Goal: Find specific page/section: Find specific page/section

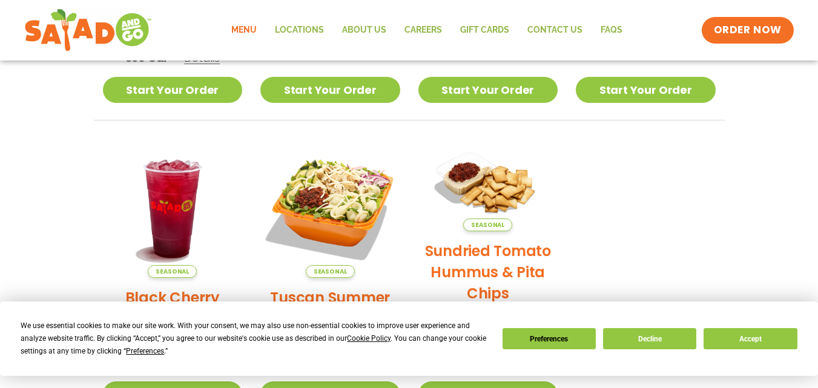
scroll to position [449, 0]
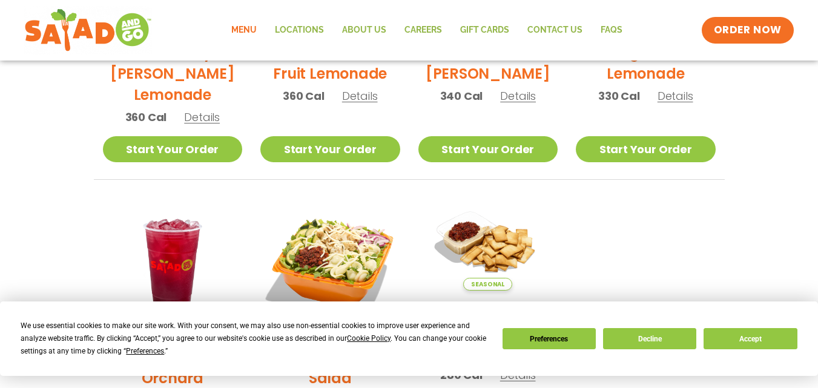
click at [251, 26] on link "Menu" at bounding box center [244, 30] width 44 height 28
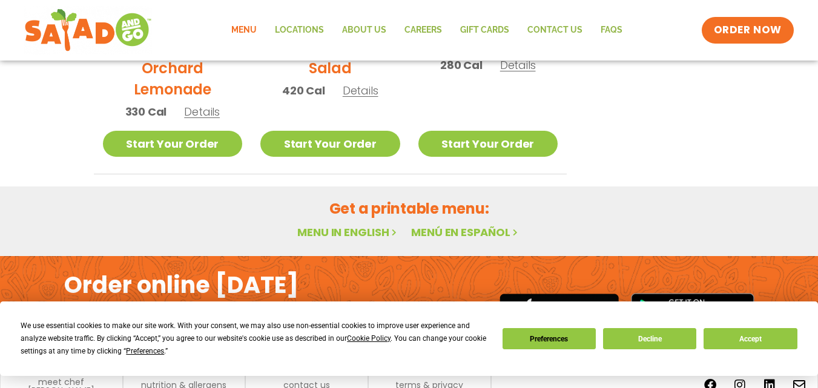
scroll to position [813, 0]
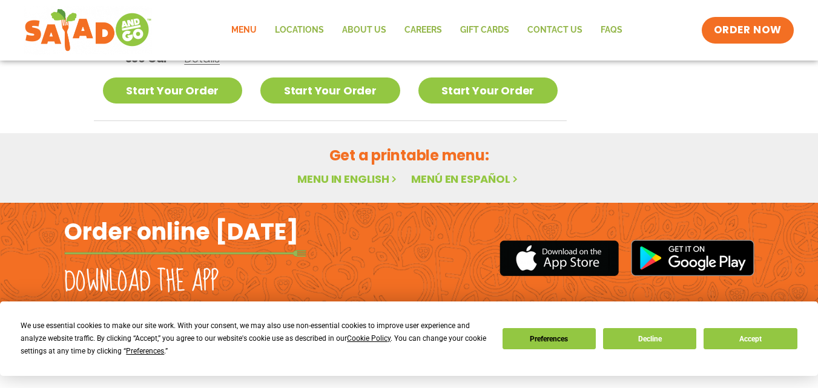
click at [331, 181] on link "Menu in English" at bounding box center [348, 178] width 102 height 15
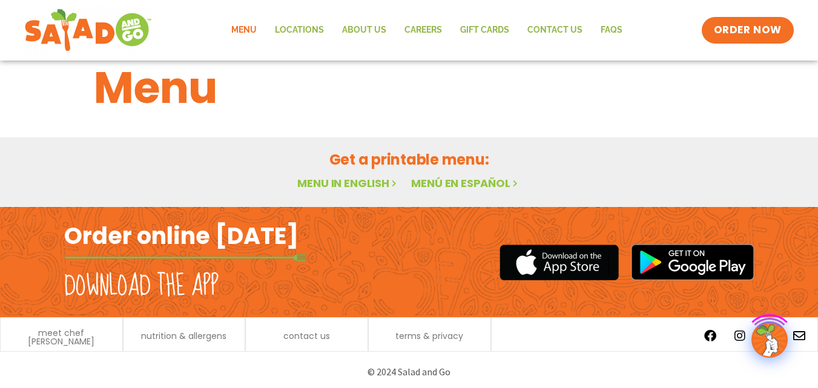
scroll to position [33, 0]
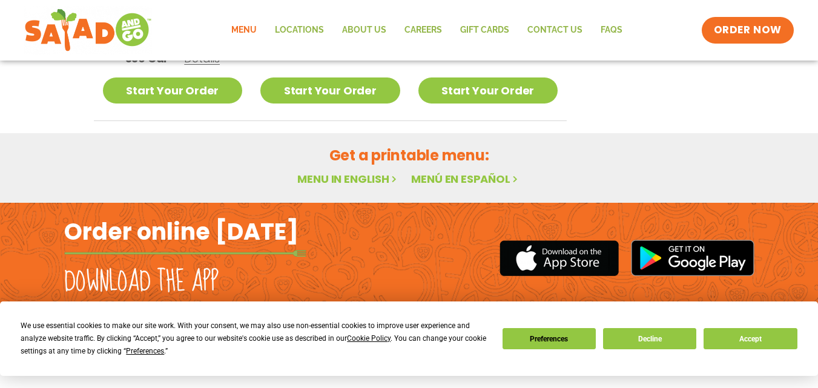
scroll to position [510, 0]
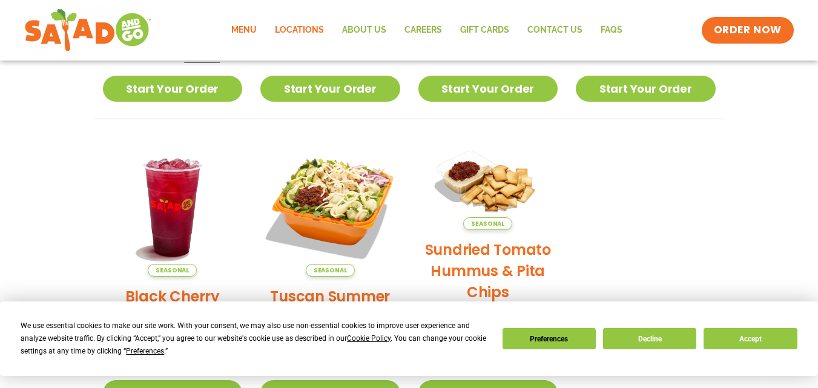
click at [296, 35] on link "Locations" at bounding box center [299, 30] width 67 height 28
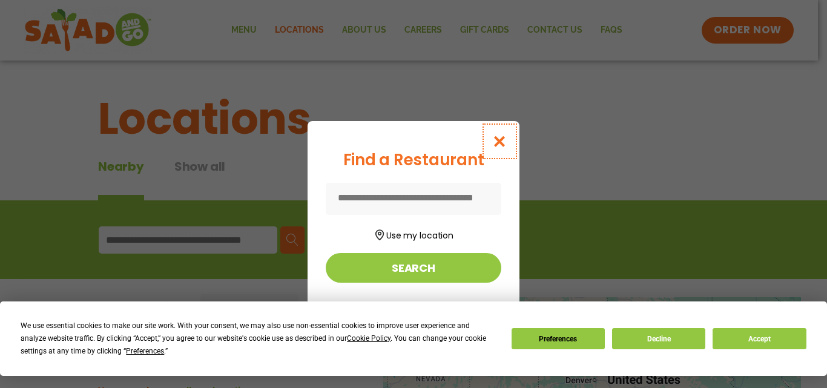
drag, startPoint x: 503, startPoint y: 139, endPoint x: 494, endPoint y: 140, distance: 8.6
click at [503, 138] on icon "Close modal" at bounding box center [499, 141] width 15 height 13
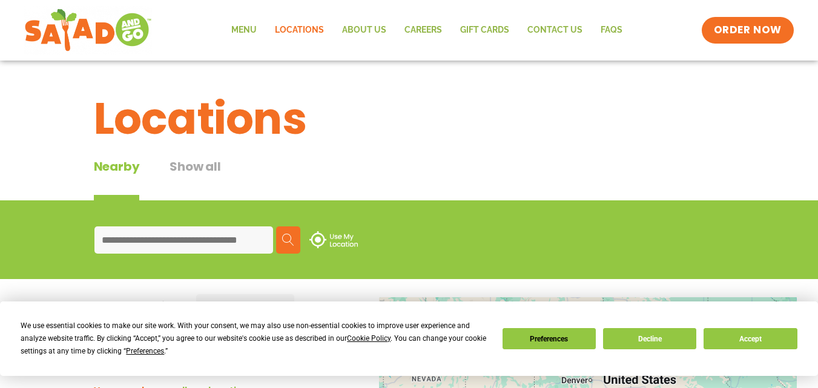
click at [241, 245] on input at bounding box center [183, 240] width 179 height 27
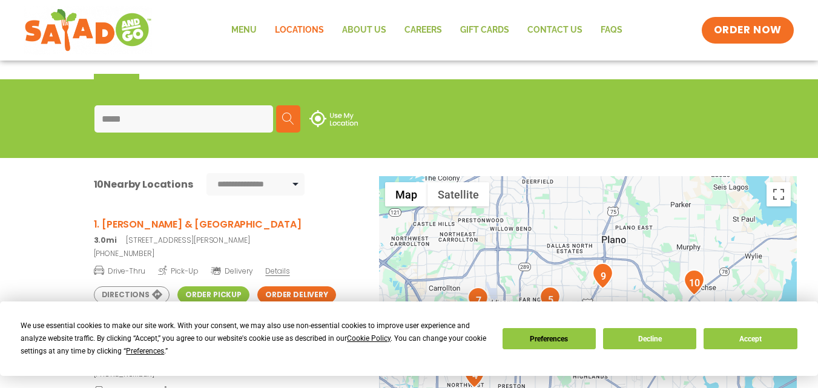
scroll to position [61, 0]
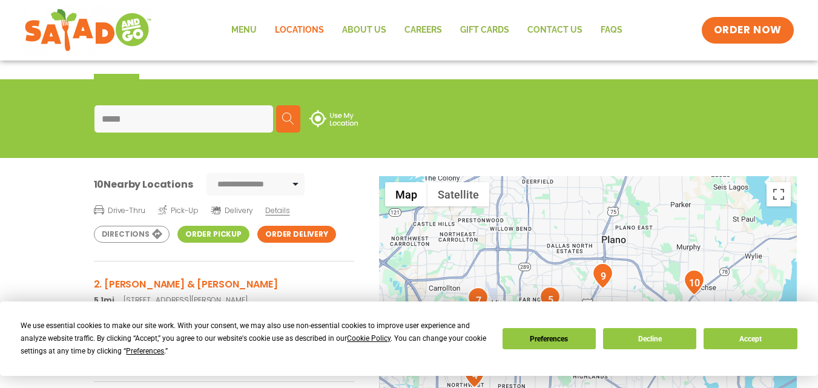
type input "*****"
click at [199, 236] on link "Order Pickup" at bounding box center [213, 234] width 72 height 17
